Goal: Information Seeking & Learning: Learn about a topic

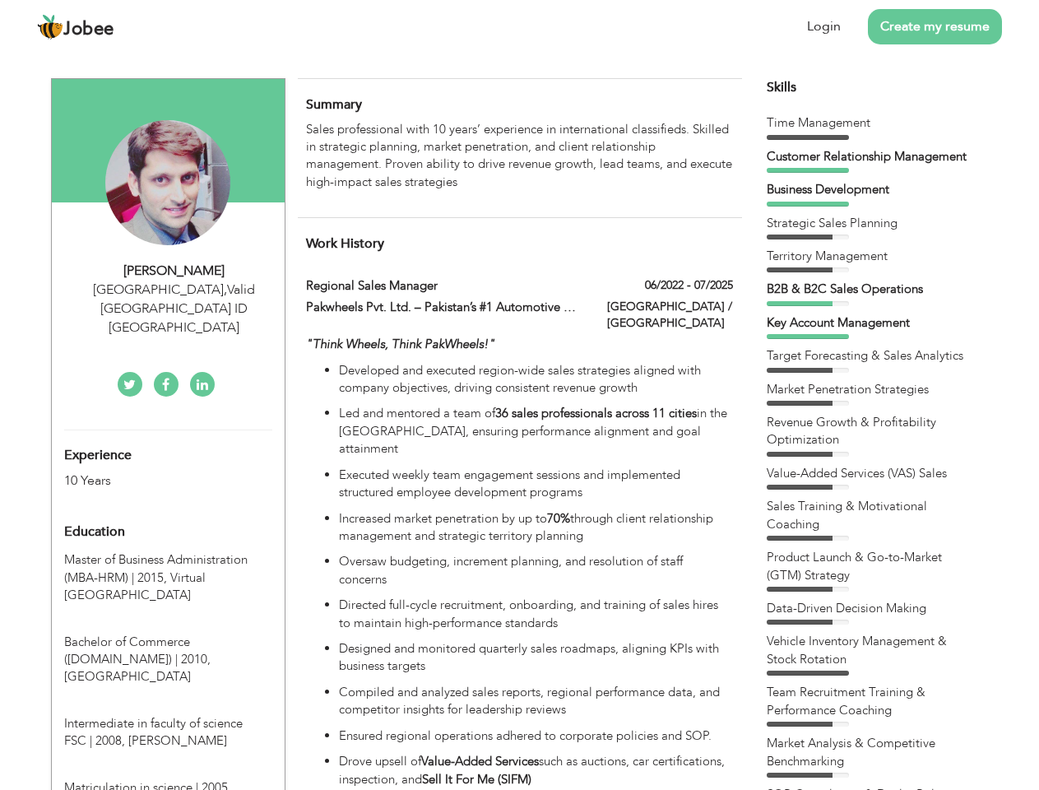
click at [168, 289] on div "[GEOGRAPHIC_DATA] , Valid [GEOGRAPHIC_DATA] ID [GEOGRAPHIC_DATA]" at bounding box center [174, 308] width 220 height 57
click at [174, 271] on div "[PERSON_NAME]" at bounding box center [174, 271] width 220 height 19
click at [174, 290] on div "[GEOGRAPHIC_DATA] , Valid [GEOGRAPHIC_DATA] ID [GEOGRAPHIC_DATA]" at bounding box center [174, 308] width 220 height 57
click at [168, 430] on div "Experience 10 Years" at bounding box center [149, 459] width 194 height 59
click at [149, 471] on div "10 Years" at bounding box center [148, 480] width 169 height 19
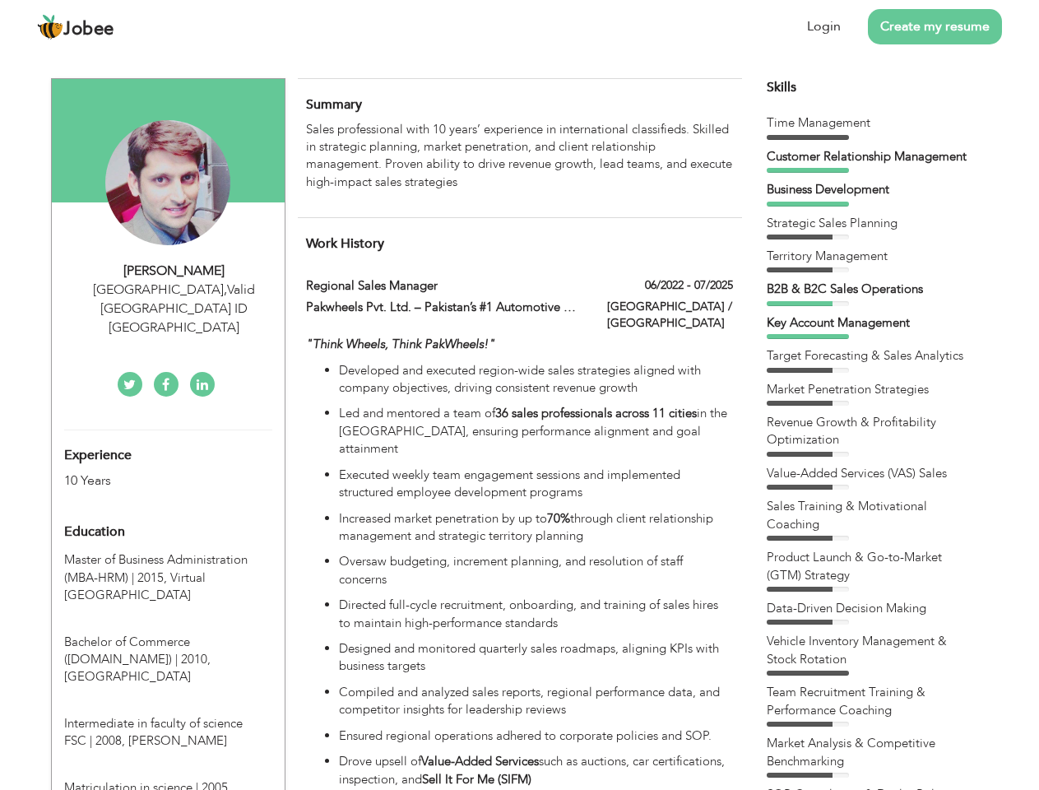
click at [168, 515] on div "Education" at bounding box center [149, 531] width 194 height 33
click at [168, 551] on span "Master of Business Administration (MBA-HRM) | 2015," at bounding box center [155, 568] width 183 height 34
click at [168, 633] on span "Bachelor of Commerce ([DOMAIN_NAME]) | 2010," at bounding box center [137, 650] width 146 height 34
click at [168, 715] on span "Intermediate in faculty of science FSC | 2008," at bounding box center [153, 732] width 178 height 34
click at [168, 779] on span "Matriculation in science | 2005," at bounding box center [147, 787] width 167 height 16
